Goal: Task Accomplishment & Management: Manage account settings

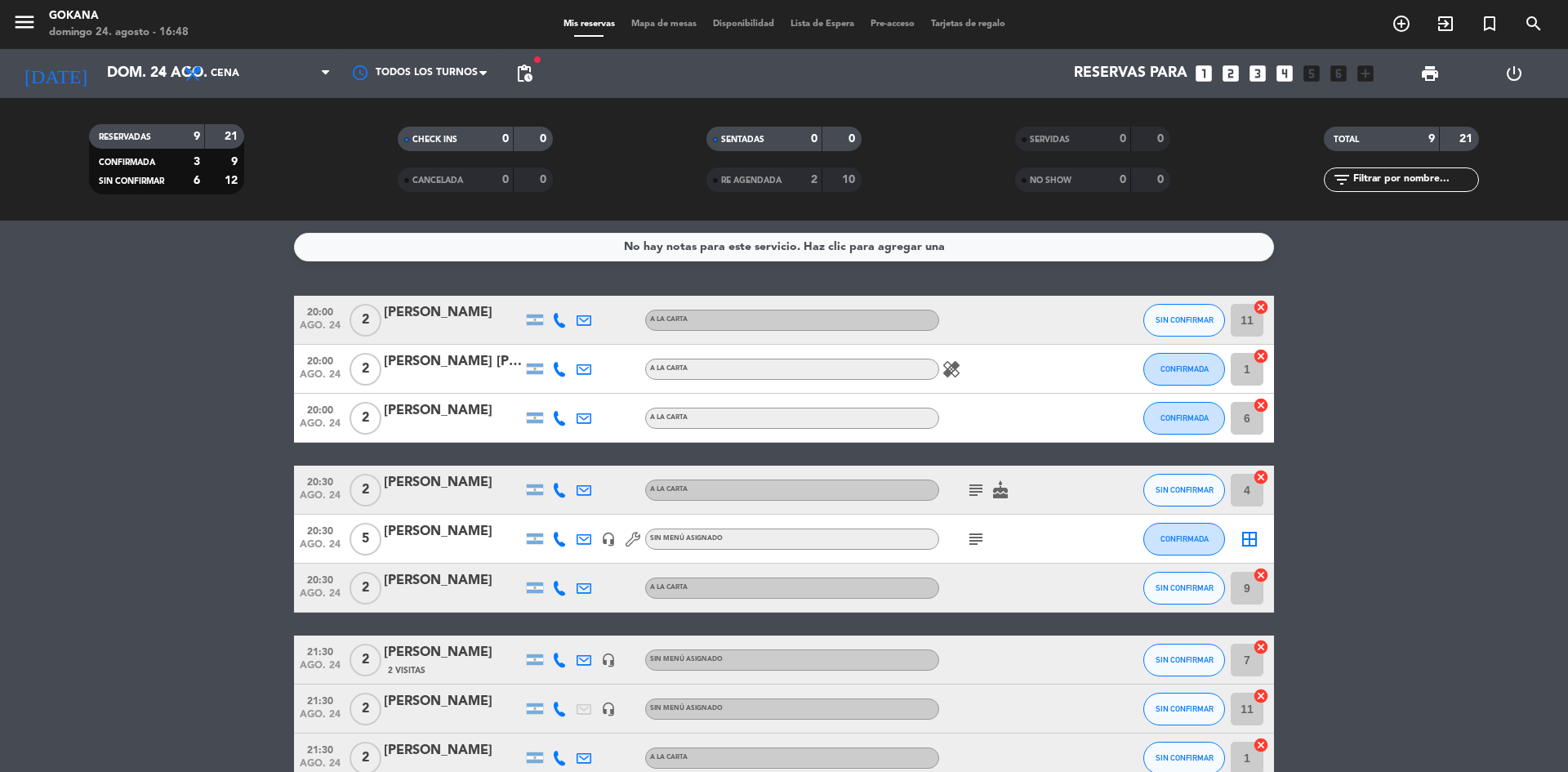
click at [1493, 80] on div "power_settings_new" at bounding box center [1514, 74] width 84 height 49
click at [1513, 77] on icon "power_settings_new" at bounding box center [1514, 74] width 20 height 20
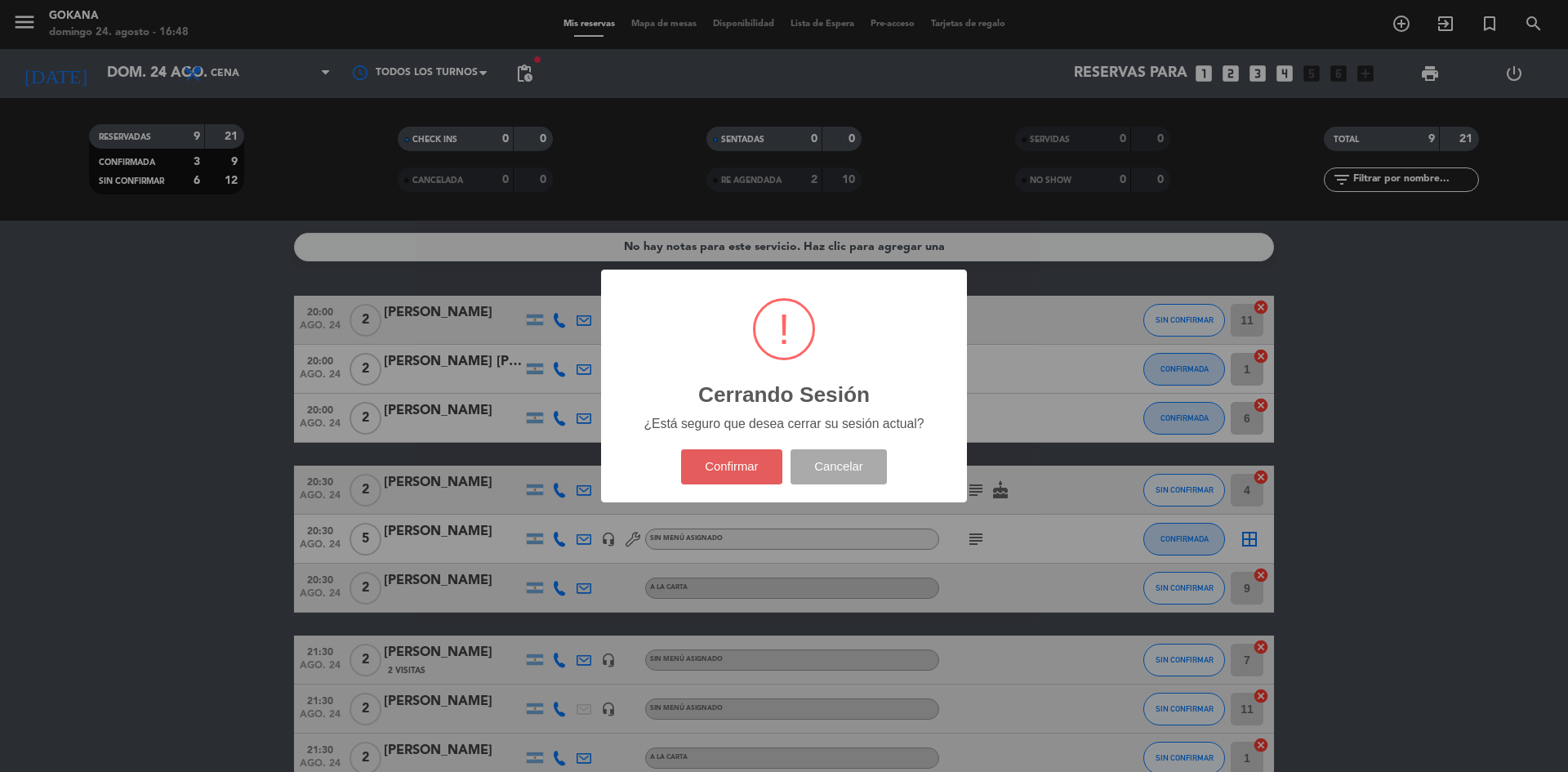
click at [720, 464] on button "Confirmar" at bounding box center [732, 467] width 102 height 35
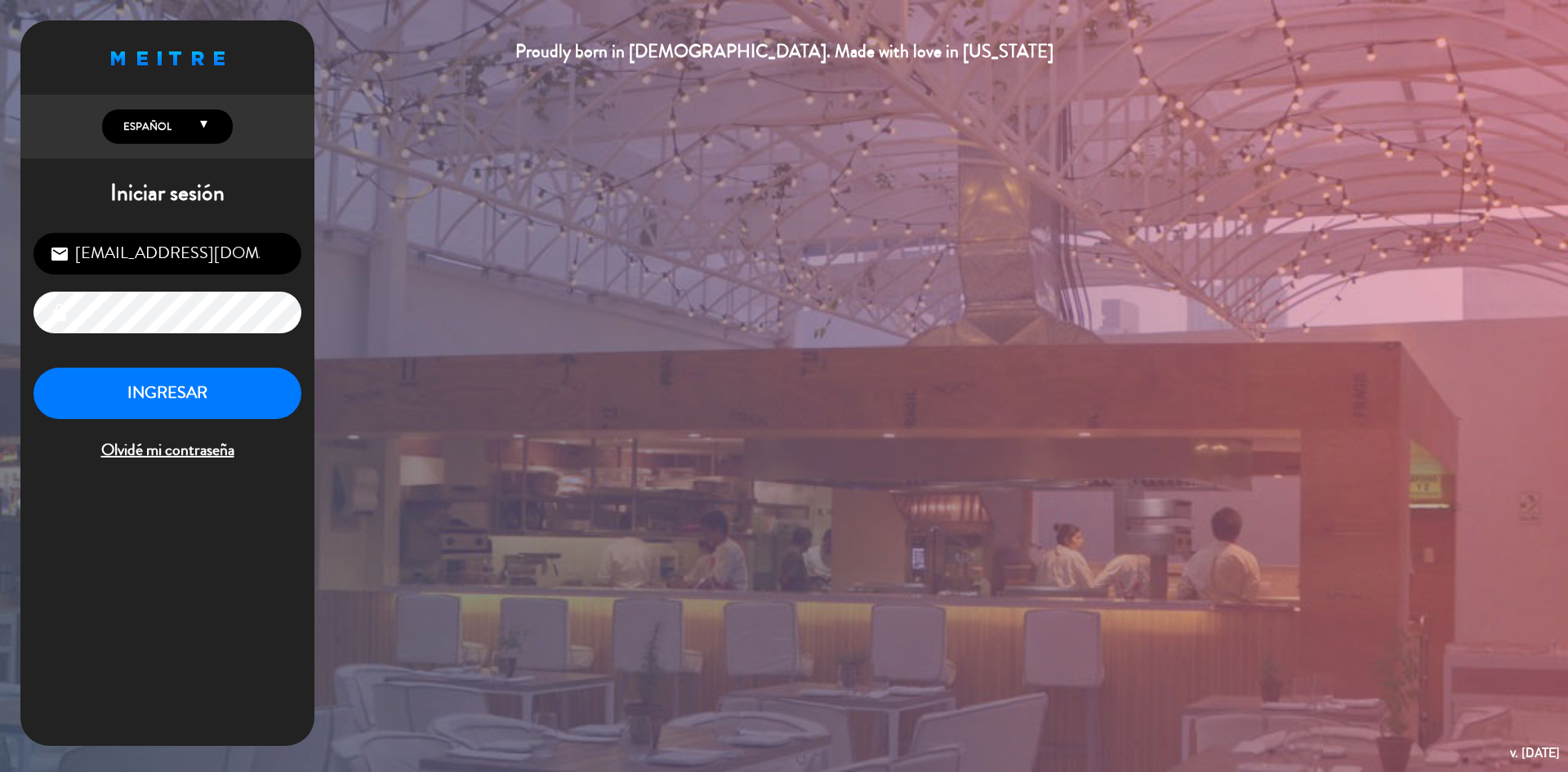
click at [186, 243] on input "[EMAIL_ADDRESS][DOMAIN_NAME]" at bounding box center [167, 253] width 268 height 41
type input "[EMAIL_ADDRESS][DOMAIN_NAME]"
click at [173, 386] on button "INGRESAR" at bounding box center [167, 393] width 268 height 51
